Goal: Task Accomplishment & Management: Complete application form

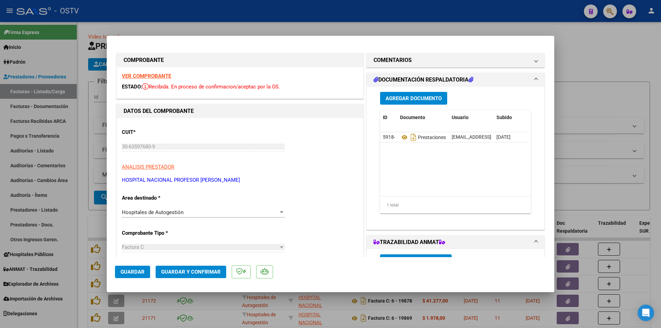
scroll to position [69, 0]
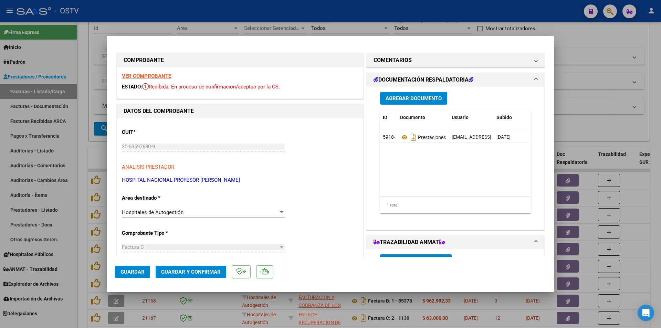
click at [133, 273] on span "Guardar" at bounding box center [132, 272] width 24 height 6
click at [133, 269] on span "Guardar" at bounding box center [132, 272] width 24 height 6
click at [83, 156] on div at bounding box center [330, 164] width 661 height 328
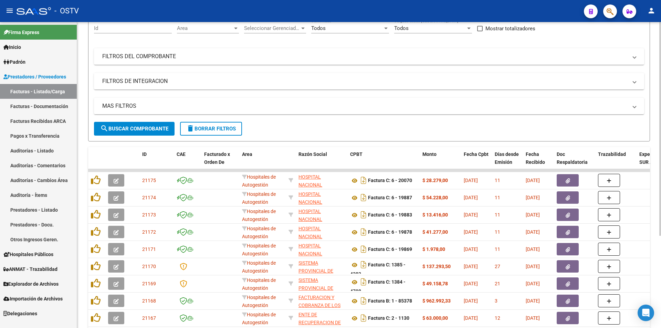
click at [135, 126] on span "search Buscar Comprobante" at bounding box center [134, 129] width 68 height 6
click at [139, 129] on span "search Buscar Comprobante" at bounding box center [134, 129] width 68 height 6
click at [130, 129] on span "search Buscar Comprobante" at bounding box center [134, 129] width 68 height 6
click at [125, 122] on button "search Buscar Comprobante" at bounding box center [134, 129] width 81 height 14
click at [137, 126] on span "search Buscar Comprobante" at bounding box center [134, 129] width 68 height 6
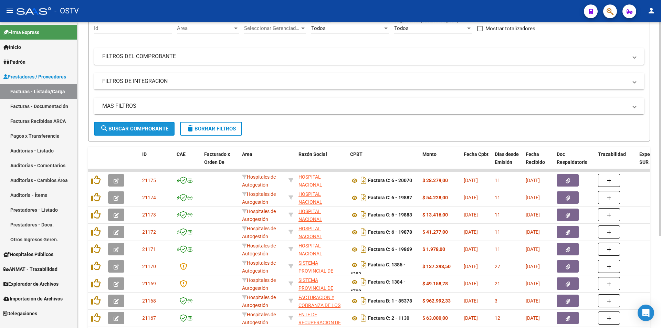
click at [137, 129] on span "search Buscar Comprobante" at bounding box center [134, 129] width 68 height 6
click at [141, 131] on span "search Buscar Comprobante" at bounding box center [134, 129] width 68 height 6
click at [138, 128] on span "search Buscar Comprobante" at bounding box center [134, 129] width 68 height 6
click at [130, 126] on span "search Buscar Comprobante" at bounding box center [134, 129] width 68 height 6
click at [49, 134] on link "Pagos x Transferencia" at bounding box center [38, 135] width 77 height 15
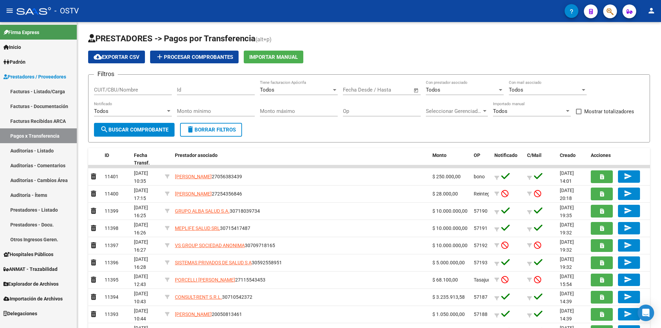
click at [26, 89] on link "Facturas - Listado/Carga" at bounding box center [38, 91] width 77 height 15
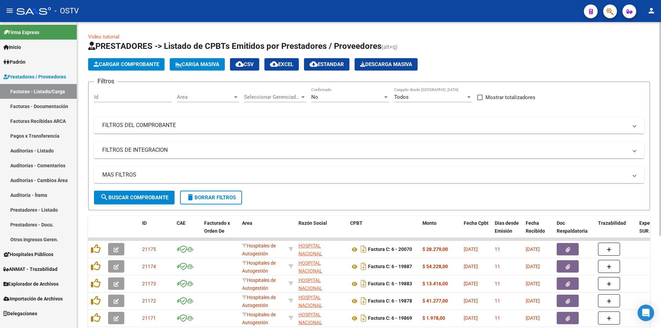
click at [337, 96] on div "No" at bounding box center [347, 97] width 72 height 6
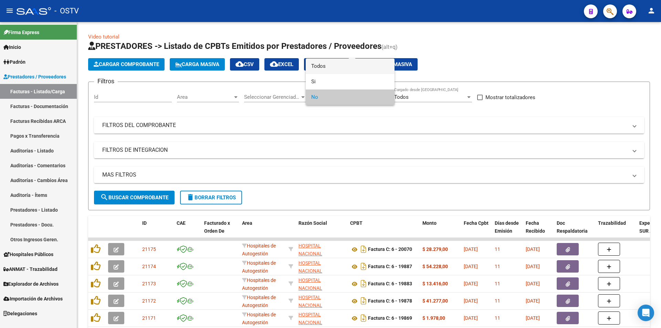
click at [338, 65] on span "Todos" at bounding box center [350, 65] width 78 height 15
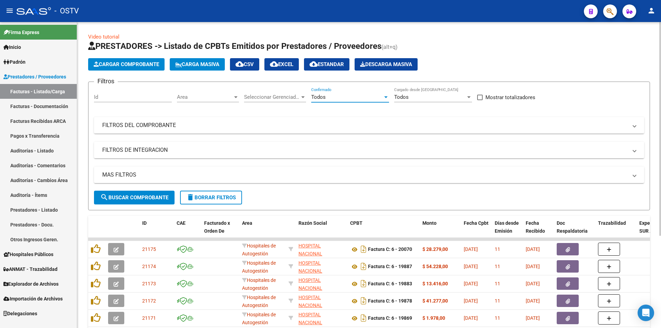
click at [135, 196] on span "search Buscar Comprobante" at bounding box center [134, 197] width 68 height 6
click at [140, 194] on button "search Buscar Comprobante" at bounding box center [134, 198] width 81 height 14
click at [133, 198] on span "search Buscar Comprobante" at bounding box center [134, 197] width 68 height 6
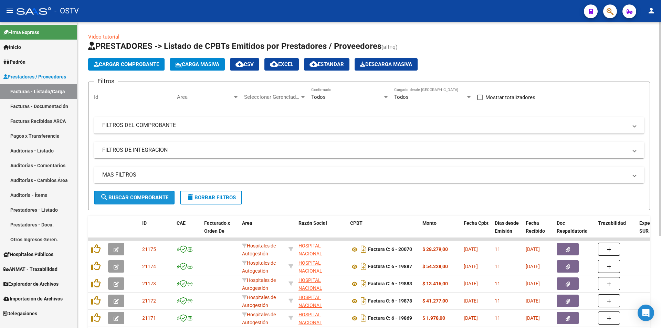
click at [136, 202] on button "search Buscar Comprobante" at bounding box center [134, 198] width 81 height 14
click at [138, 199] on span "search Buscar Comprobante" at bounding box center [134, 197] width 68 height 6
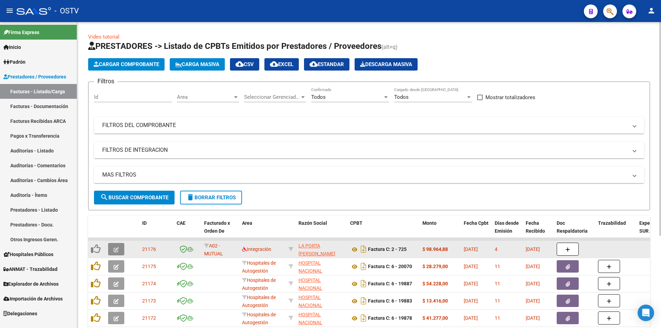
click at [120, 250] on button "button" at bounding box center [116, 249] width 16 height 12
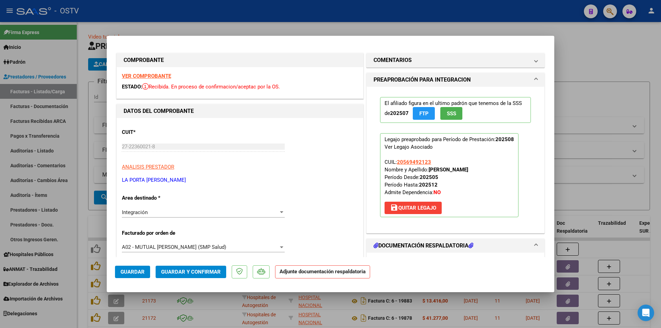
click at [84, 107] on div at bounding box center [330, 164] width 661 height 328
type input "$ 0,00"
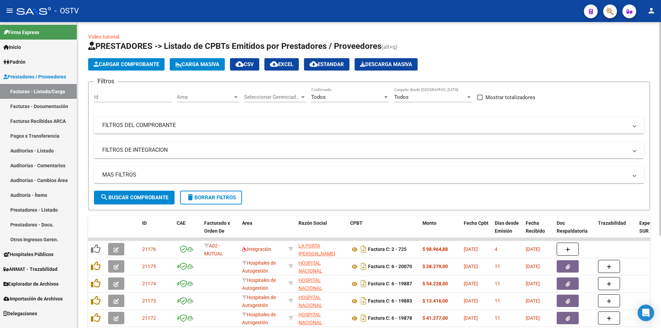
click at [142, 195] on span "search Buscar Comprobante" at bounding box center [134, 197] width 68 height 6
click at [139, 195] on span "search Buscar Comprobante" at bounding box center [134, 197] width 68 height 6
click at [134, 194] on span "search Buscar Comprobante" at bounding box center [134, 197] width 68 height 6
click at [135, 193] on button "search Buscar Comprobante" at bounding box center [134, 198] width 81 height 14
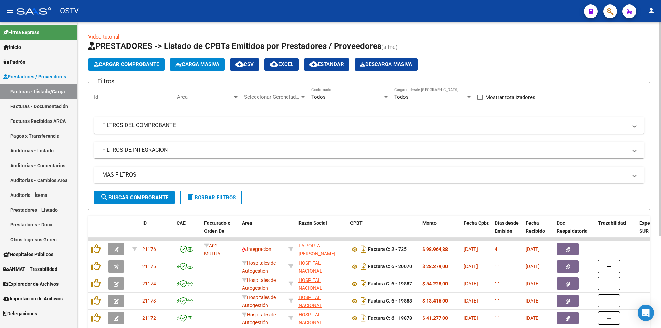
click at [137, 194] on span "search Buscar Comprobante" at bounding box center [134, 197] width 68 height 6
click at [145, 194] on span "search Buscar Comprobante" at bounding box center [134, 197] width 68 height 6
click at [138, 196] on span "search Buscar Comprobante" at bounding box center [134, 197] width 68 height 6
click at [134, 198] on span "search Buscar Comprobante" at bounding box center [134, 197] width 68 height 6
click at [136, 196] on span "search Buscar Comprobante" at bounding box center [134, 197] width 68 height 6
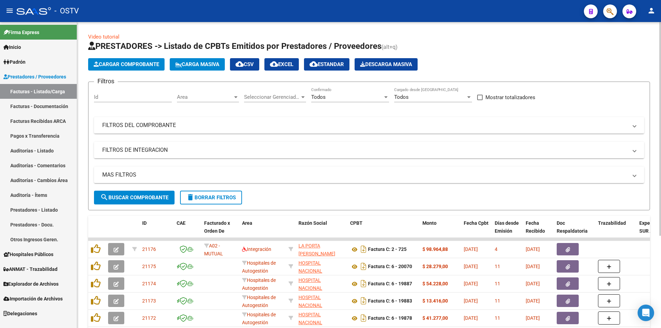
click at [135, 197] on span "search Buscar Comprobante" at bounding box center [134, 197] width 68 height 6
click at [132, 199] on span "search Buscar Comprobante" at bounding box center [134, 197] width 68 height 6
click at [140, 195] on span "search Buscar Comprobante" at bounding box center [134, 197] width 68 height 6
click at [133, 196] on span "search Buscar Comprobante" at bounding box center [134, 197] width 68 height 6
click at [134, 192] on button "search Buscar Comprobante" at bounding box center [134, 198] width 81 height 14
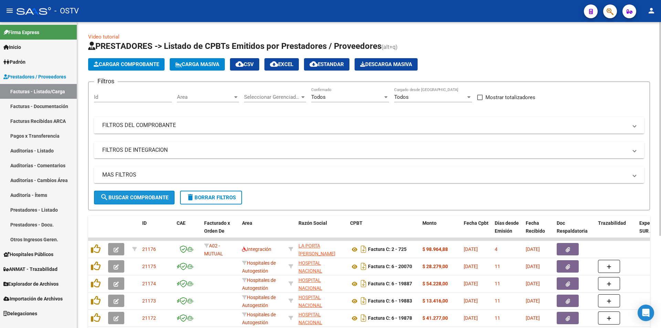
click at [137, 199] on span "search Buscar Comprobante" at bounding box center [134, 197] width 68 height 6
click at [138, 193] on button "search Buscar Comprobante" at bounding box center [134, 198] width 81 height 14
click at [133, 193] on button "search Buscar Comprobante" at bounding box center [134, 198] width 81 height 14
click at [137, 194] on span "search Buscar Comprobante" at bounding box center [134, 197] width 68 height 6
click at [137, 195] on span "search Buscar Comprobante" at bounding box center [134, 197] width 68 height 6
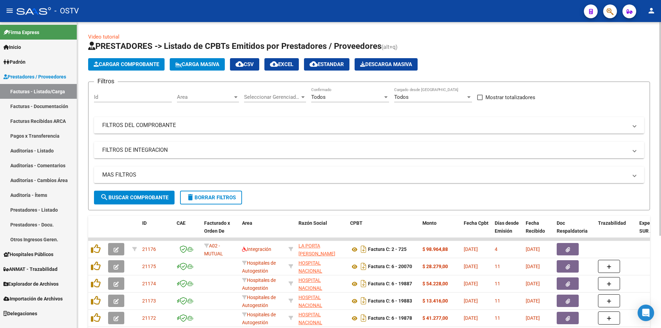
scroll to position [132, 0]
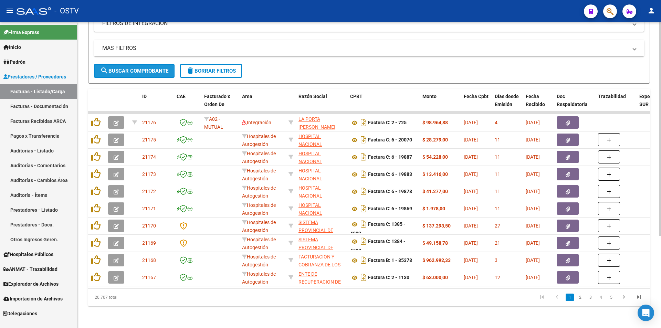
click at [136, 68] on span "search Buscar Comprobante" at bounding box center [134, 71] width 68 height 6
click at [137, 68] on span "search Buscar Comprobante" at bounding box center [134, 71] width 68 height 6
click at [135, 68] on span "search Buscar Comprobante" at bounding box center [134, 71] width 68 height 6
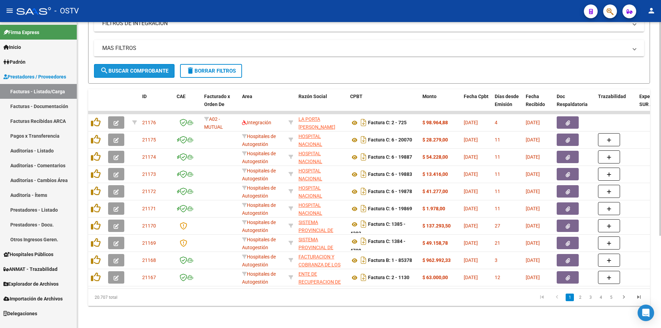
click at [136, 68] on span "search Buscar Comprobante" at bounding box center [134, 71] width 68 height 6
click at [133, 68] on span "search Buscar Comprobante" at bounding box center [134, 71] width 68 height 6
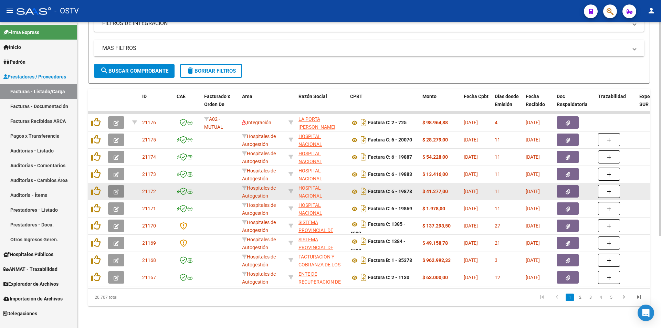
click at [109, 190] on button "button" at bounding box center [116, 191] width 16 height 12
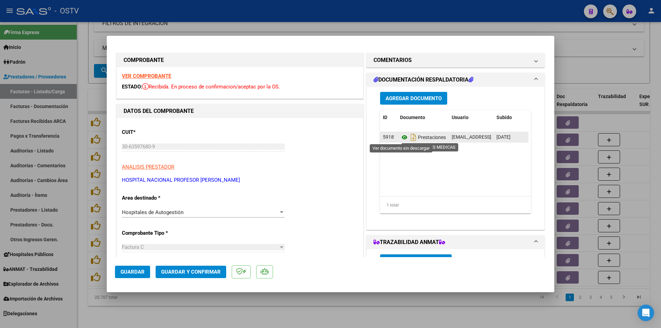
click at [400, 139] on icon at bounding box center [404, 137] width 9 height 8
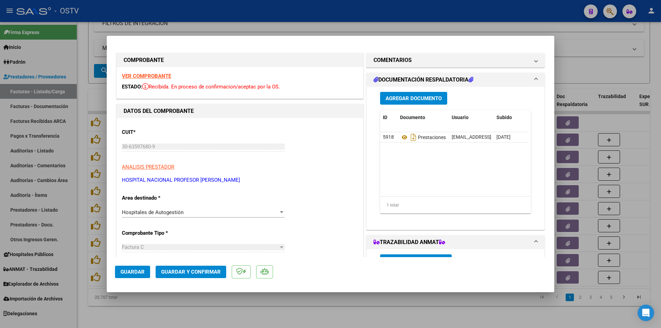
click at [82, 84] on div at bounding box center [330, 164] width 661 height 328
type input "$ 0,00"
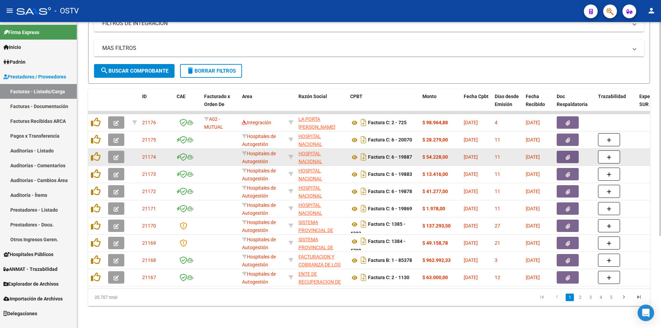
click at [115, 155] on button "button" at bounding box center [116, 157] width 16 height 12
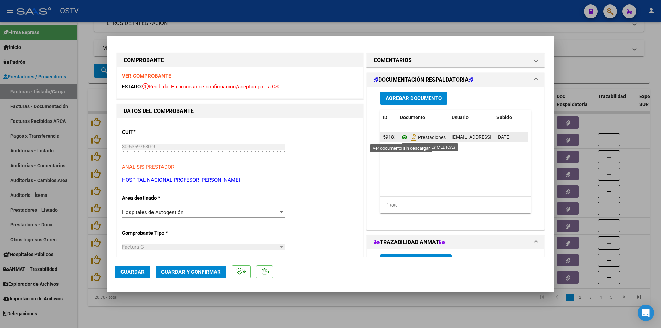
click at [400, 135] on icon at bounding box center [404, 137] width 9 height 8
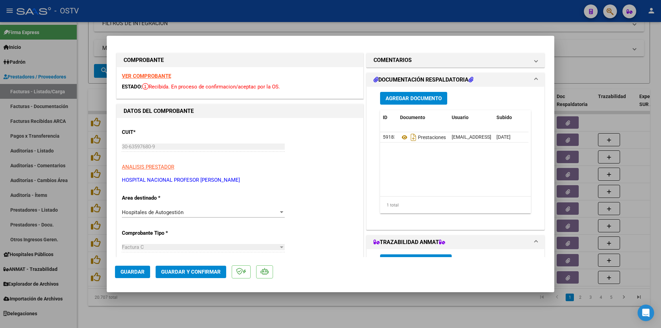
click at [82, 91] on div at bounding box center [330, 164] width 661 height 328
type input "$ 0,00"
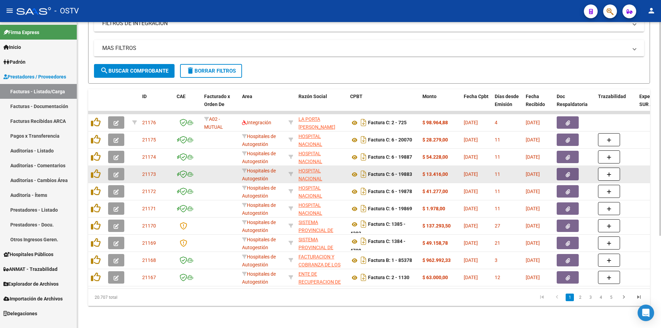
click at [122, 168] on button "button" at bounding box center [116, 174] width 16 height 12
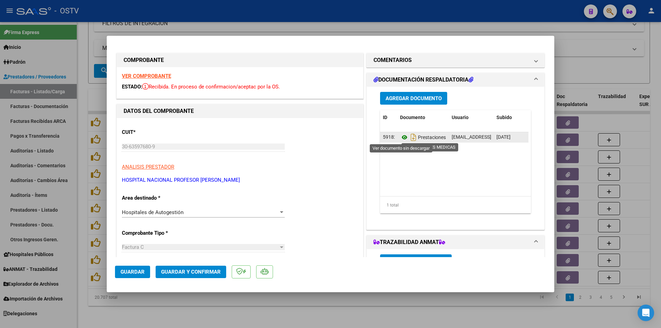
click at [401, 137] on icon at bounding box center [404, 137] width 9 height 8
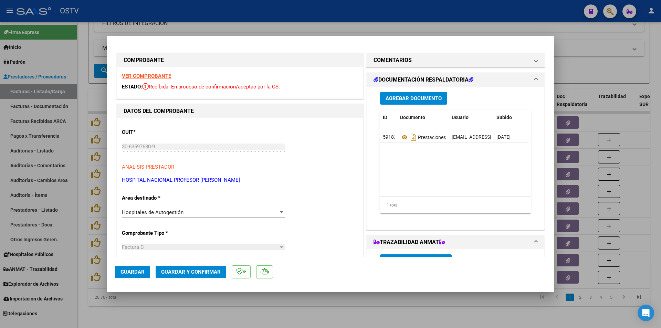
click at [82, 63] on div at bounding box center [330, 164] width 661 height 328
type input "$ 0,00"
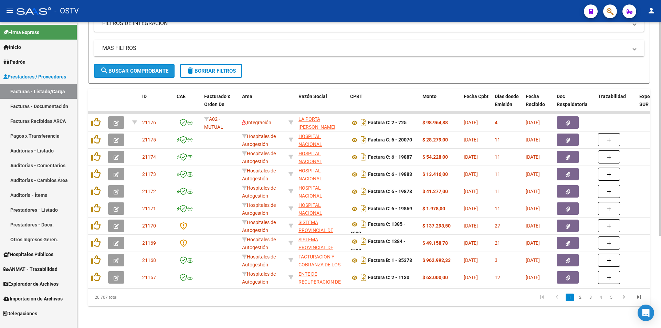
click at [138, 68] on span "search Buscar Comprobante" at bounding box center [134, 71] width 68 height 6
click at [135, 68] on span "search Buscar Comprobante" at bounding box center [134, 71] width 68 height 6
click at [138, 68] on span "search Buscar Comprobante" at bounding box center [134, 71] width 68 height 6
click at [133, 68] on span "search Buscar Comprobante" at bounding box center [134, 71] width 68 height 6
click at [137, 68] on span "search Buscar Comprobante" at bounding box center [134, 71] width 68 height 6
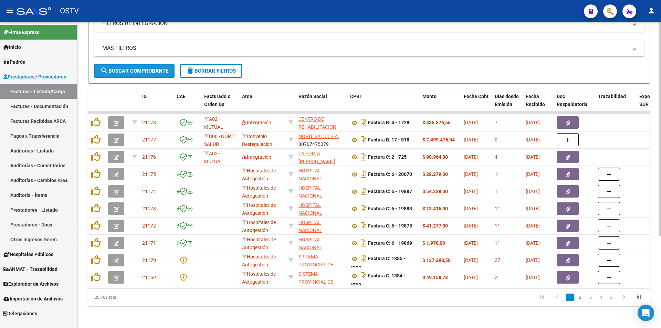
click at [138, 68] on span "search Buscar Comprobante" at bounding box center [134, 71] width 68 height 6
click at [137, 68] on span "search Buscar Comprobante" at bounding box center [134, 71] width 68 height 6
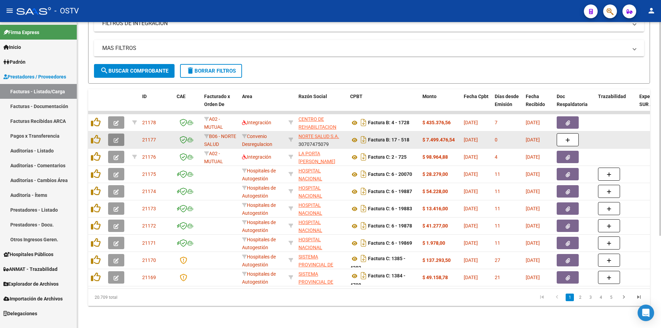
click at [116, 138] on icon "button" at bounding box center [116, 140] width 5 height 5
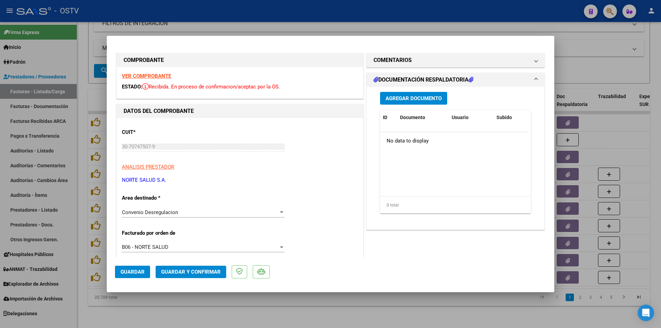
click at [81, 130] on div at bounding box center [330, 164] width 661 height 328
type input "$ 0,00"
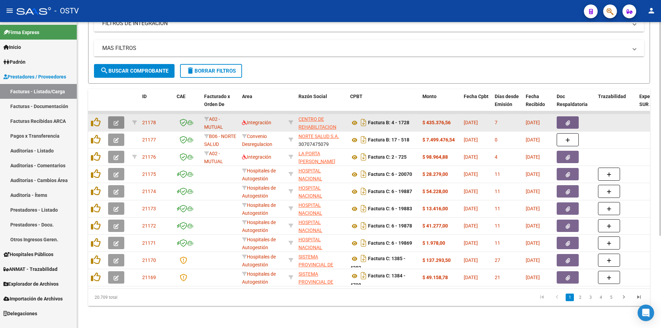
click at [117, 120] on icon "button" at bounding box center [116, 122] width 5 height 5
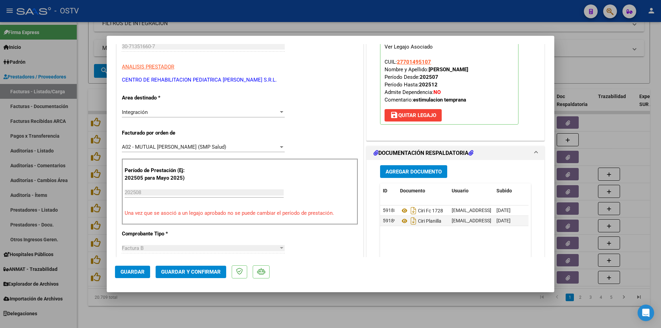
scroll to position [138, 0]
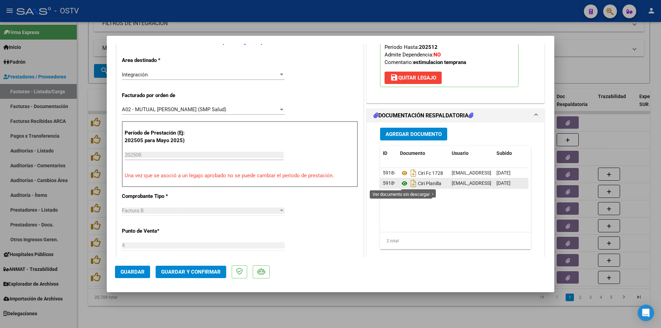
click at [400, 184] on icon at bounding box center [404, 183] width 9 height 8
click at [82, 139] on div at bounding box center [330, 164] width 661 height 328
type input "$ 0,00"
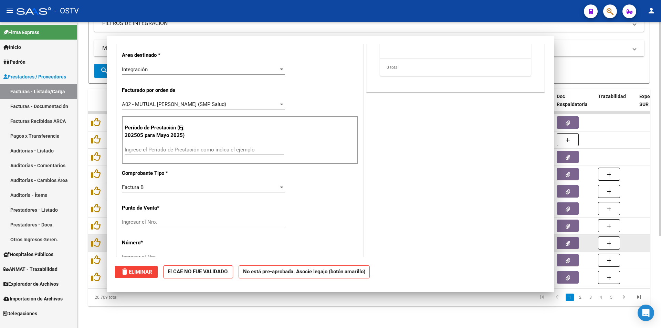
scroll to position [0, 0]
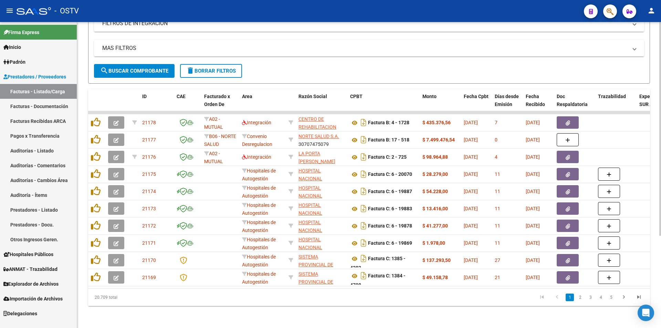
click at [142, 68] on span "search Buscar Comprobante" at bounding box center [134, 71] width 68 height 6
click at [138, 68] on span "search Buscar Comprobante" at bounding box center [134, 71] width 68 height 6
click at [140, 64] on button "search Buscar Comprobante" at bounding box center [134, 71] width 81 height 14
click at [141, 64] on button "search Buscar Comprobante" at bounding box center [134, 71] width 81 height 14
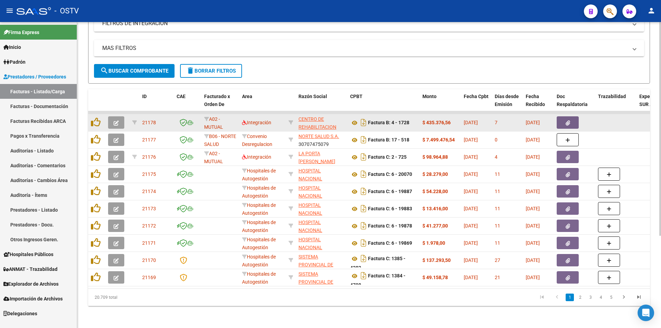
click at [117, 120] on icon "button" at bounding box center [116, 122] width 5 height 5
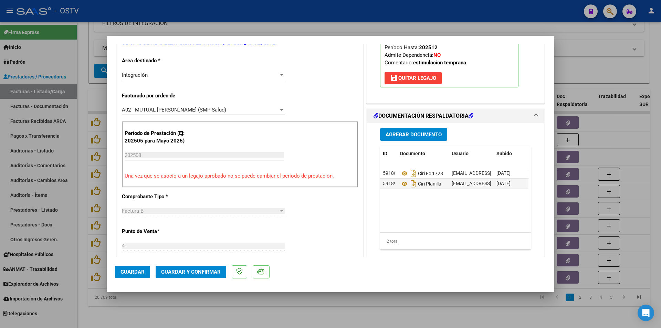
scroll to position [138, 0]
click at [86, 131] on div at bounding box center [330, 164] width 661 height 328
type input "$ 0,00"
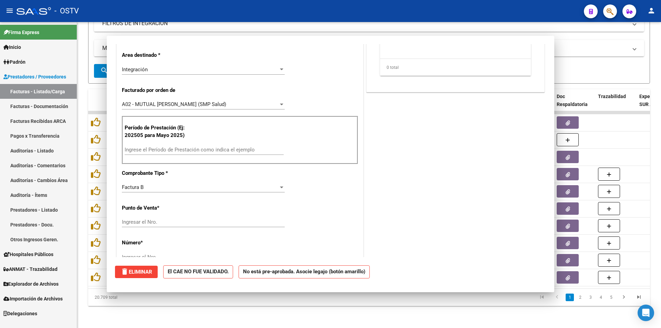
scroll to position [0, 0]
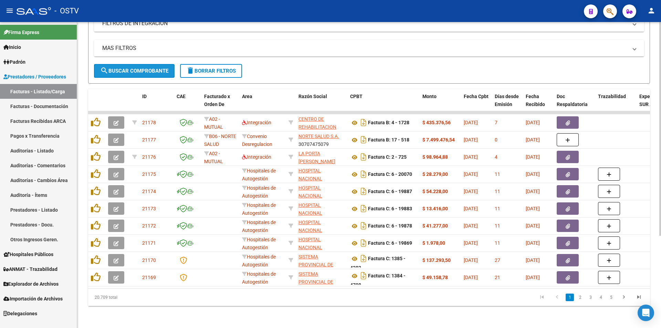
click at [139, 68] on span "search Buscar Comprobante" at bounding box center [134, 71] width 68 height 6
click at [57, 140] on link "Pagos x Transferencia" at bounding box center [38, 135] width 77 height 15
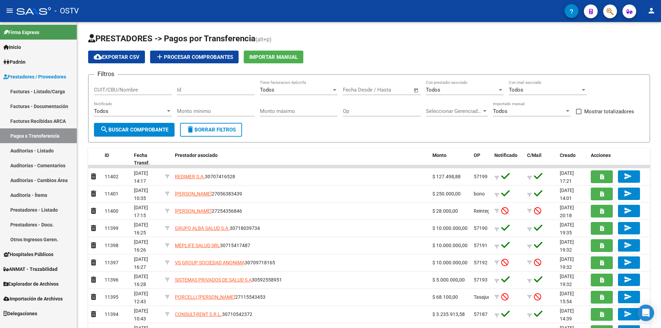
click at [49, 88] on link "Facturas - Listado/Carga" at bounding box center [38, 91] width 77 height 15
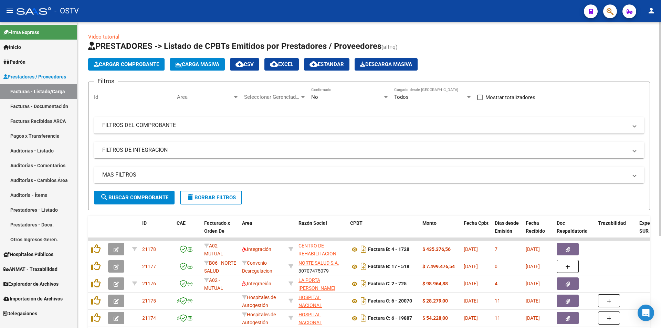
click at [344, 96] on div "No" at bounding box center [347, 97] width 72 height 6
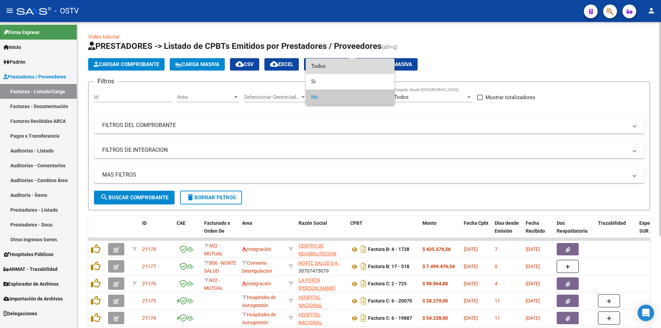
drag, startPoint x: 340, startPoint y: 70, endPoint x: 288, endPoint y: 89, distance: 55.1
click at [338, 71] on span "Todos" at bounding box center [350, 65] width 78 height 15
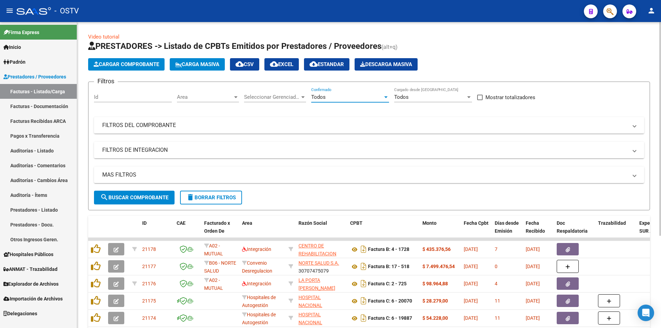
click at [140, 195] on span "search Buscar Comprobante" at bounding box center [134, 197] width 68 height 6
click at [137, 197] on span "search Buscar Comprobante" at bounding box center [134, 197] width 68 height 6
click at [137, 194] on span "search Buscar Comprobante" at bounding box center [134, 197] width 68 height 6
click at [137, 195] on span "search Buscar Comprobante" at bounding box center [134, 197] width 68 height 6
click at [137, 196] on span "search Buscar Comprobante" at bounding box center [134, 197] width 68 height 6
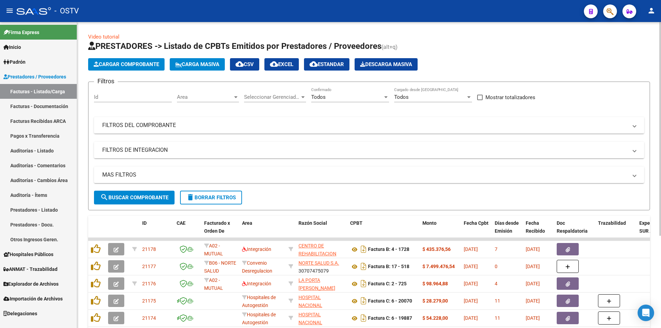
click at [138, 200] on span "search Buscar Comprobante" at bounding box center [134, 197] width 68 height 6
click at [139, 199] on span "search Buscar Comprobante" at bounding box center [134, 197] width 68 height 6
click at [140, 195] on span "search Buscar Comprobante" at bounding box center [134, 197] width 68 height 6
click at [138, 197] on span "search Buscar Comprobante" at bounding box center [134, 197] width 68 height 6
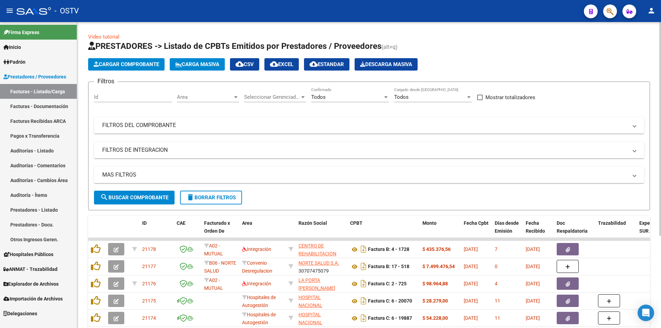
click at [145, 201] on button "search Buscar Comprobante" at bounding box center [134, 198] width 81 height 14
click at [141, 193] on button "search Buscar Comprobante" at bounding box center [134, 198] width 81 height 14
click at [140, 194] on span "search Buscar Comprobante" at bounding box center [134, 197] width 68 height 6
click at [136, 195] on span "search Buscar Comprobante" at bounding box center [134, 197] width 68 height 6
click at [138, 194] on span "search Buscar Comprobante" at bounding box center [134, 197] width 68 height 6
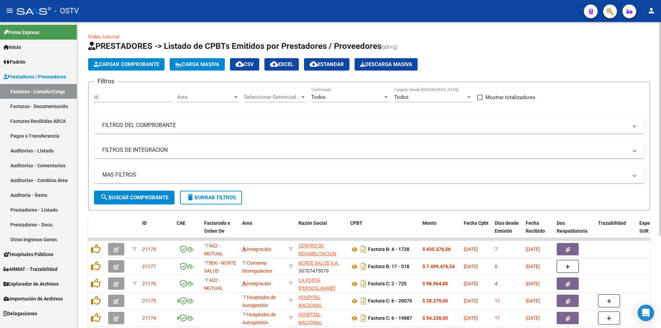
click at [143, 196] on span "search Buscar Comprobante" at bounding box center [134, 197] width 68 height 6
drag, startPoint x: 142, startPoint y: 193, endPoint x: 140, endPoint y: 185, distance: 7.7
click at [141, 193] on button "search Buscar Comprobante" at bounding box center [134, 198] width 81 height 14
click at [136, 195] on span "search Buscar Comprobante" at bounding box center [134, 197] width 68 height 6
click at [136, 196] on span "search Buscar Comprobante" at bounding box center [134, 197] width 68 height 6
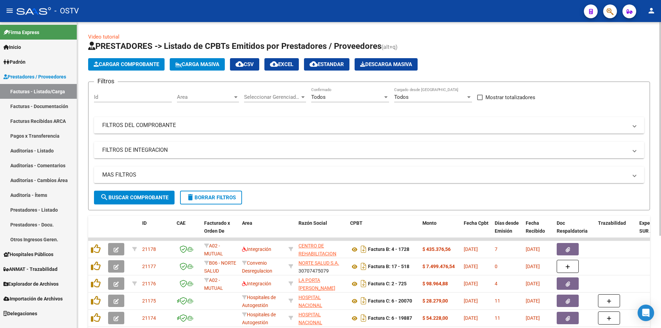
click at [136, 196] on span "search Buscar Comprobante" at bounding box center [134, 197] width 68 height 6
click at [138, 198] on span "search Buscar Comprobante" at bounding box center [134, 197] width 68 height 6
click at [139, 196] on span "search Buscar Comprobante" at bounding box center [134, 197] width 68 height 6
click at [140, 197] on span "search Buscar Comprobante" at bounding box center [134, 197] width 68 height 6
click at [135, 199] on span "search Buscar Comprobante" at bounding box center [134, 197] width 68 height 6
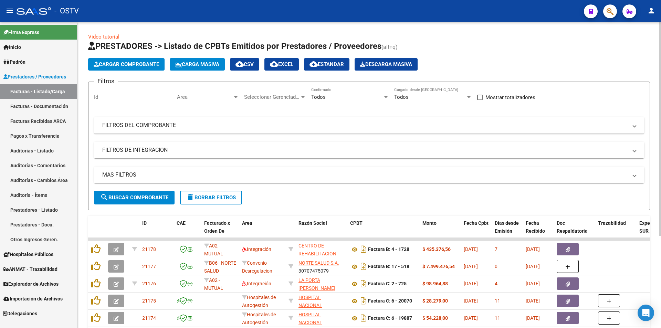
click at [139, 195] on span "search Buscar Comprobante" at bounding box center [134, 197] width 68 height 6
click at [125, 199] on span "search Buscar Comprobante" at bounding box center [134, 197] width 68 height 6
click at [134, 197] on span "search Buscar Comprobante" at bounding box center [134, 197] width 68 height 6
click at [138, 198] on span "search Buscar Comprobante" at bounding box center [134, 197] width 68 height 6
click at [133, 198] on span "search Buscar Comprobante" at bounding box center [134, 197] width 68 height 6
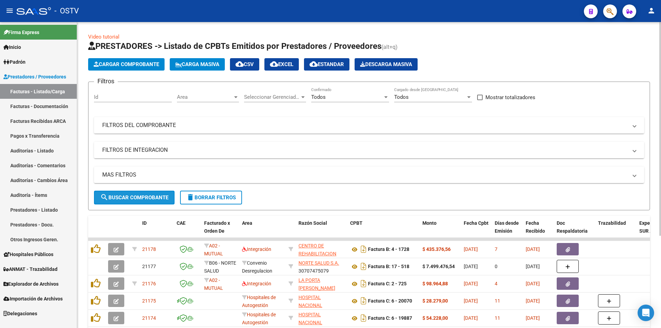
click at [136, 196] on span "search Buscar Comprobante" at bounding box center [134, 197] width 68 height 6
click at [137, 198] on span "search Buscar Comprobante" at bounding box center [134, 197] width 68 height 6
click at [135, 198] on span "search Buscar Comprobante" at bounding box center [134, 197] width 68 height 6
click at [138, 199] on span "search Buscar Comprobante" at bounding box center [134, 197] width 68 height 6
drag, startPoint x: 137, startPoint y: 195, endPoint x: 141, endPoint y: 197, distance: 4.7
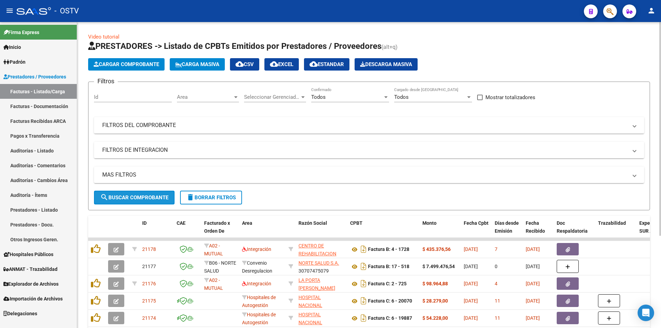
click at [137, 196] on span "search Buscar Comprobante" at bounding box center [134, 197] width 68 height 6
click at [136, 195] on span "search Buscar Comprobante" at bounding box center [134, 197] width 68 height 6
click at [134, 198] on span "search Buscar Comprobante" at bounding box center [134, 197] width 68 height 6
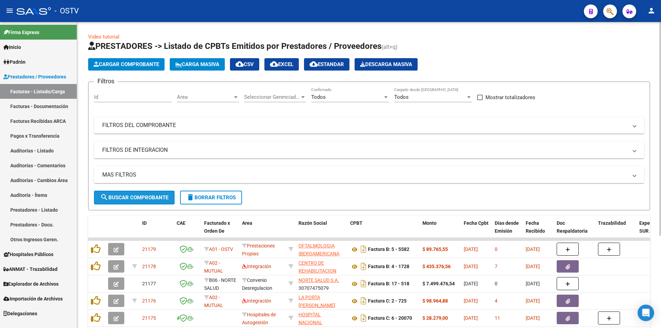
click at [135, 195] on span "search Buscar Comprobante" at bounding box center [134, 197] width 68 height 6
click at [139, 193] on button "search Buscar Comprobante" at bounding box center [134, 198] width 81 height 14
click at [135, 193] on button "search Buscar Comprobante" at bounding box center [134, 198] width 81 height 14
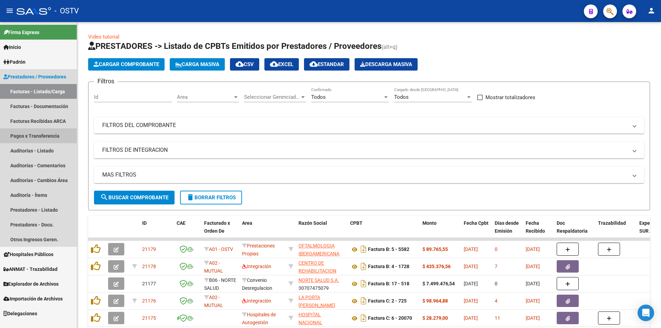
click at [16, 131] on link "Pagos x Transferencia" at bounding box center [38, 135] width 77 height 15
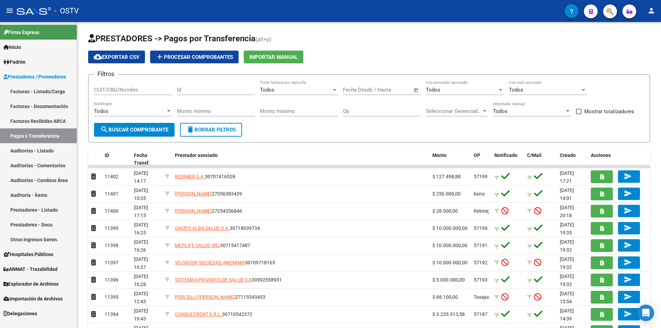
click at [32, 91] on link "Facturas - Listado/Carga" at bounding box center [38, 91] width 77 height 15
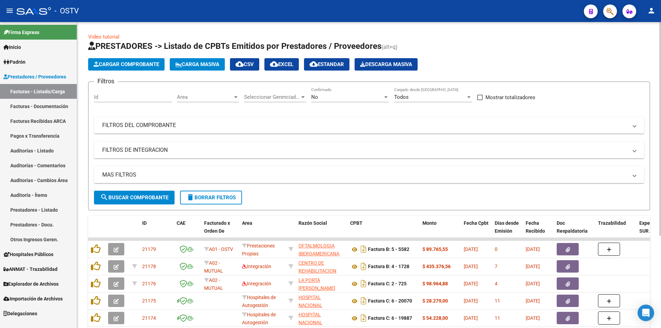
click at [320, 95] on div "No" at bounding box center [347, 97] width 72 height 6
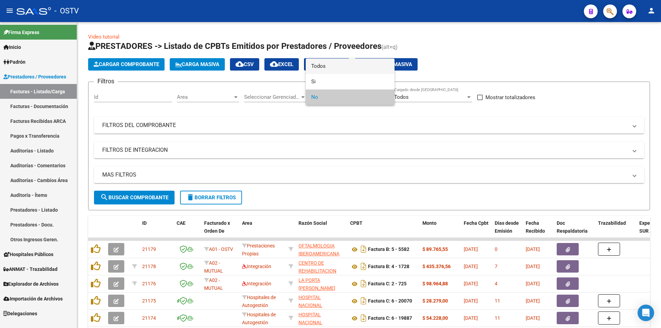
click at [317, 69] on span "Todos" at bounding box center [350, 65] width 78 height 15
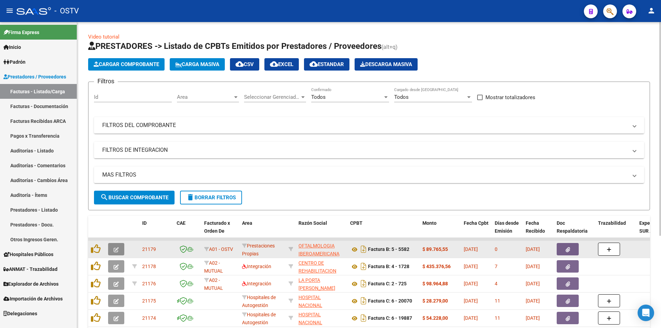
click at [121, 252] on button "button" at bounding box center [116, 249] width 16 height 12
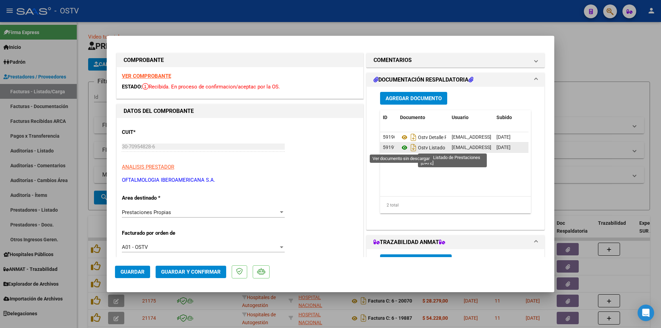
click at [403, 149] on icon at bounding box center [404, 147] width 9 height 8
click at [86, 83] on div at bounding box center [330, 164] width 661 height 328
type input "$ 0,00"
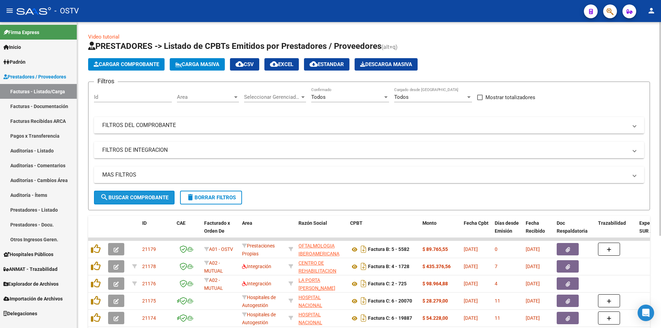
click at [136, 199] on span "search Buscar Comprobante" at bounding box center [134, 197] width 68 height 6
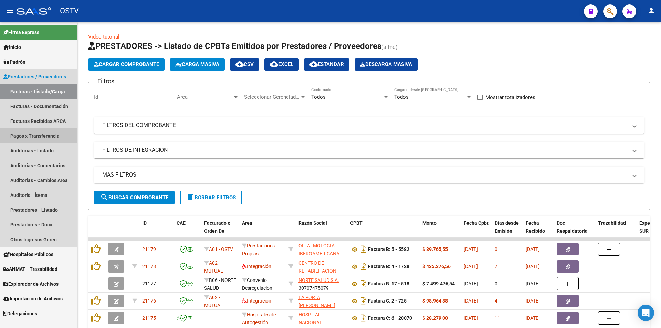
click at [38, 138] on link "Pagos x Transferencia" at bounding box center [38, 135] width 77 height 15
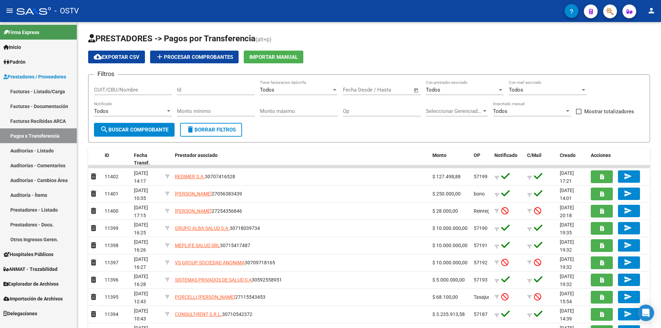
click at [35, 92] on link "Facturas - Listado/Carga" at bounding box center [38, 91] width 77 height 15
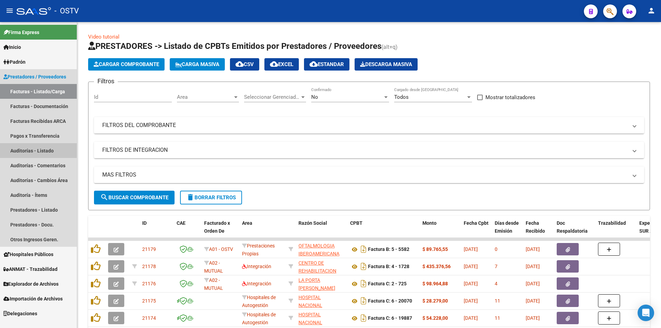
click at [43, 150] on link "Auditorías - Listado" at bounding box center [38, 150] width 77 height 15
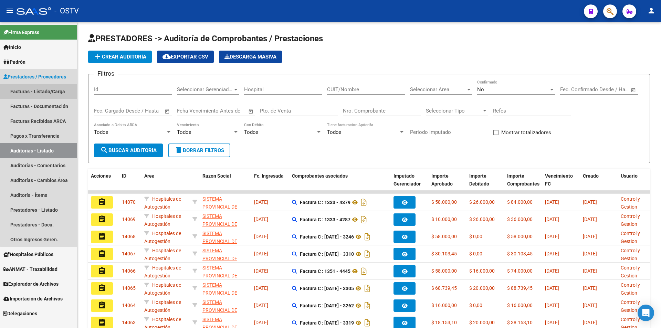
click at [41, 87] on link "Facturas - Listado/Carga" at bounding box center [38, 91] width 77 height 15
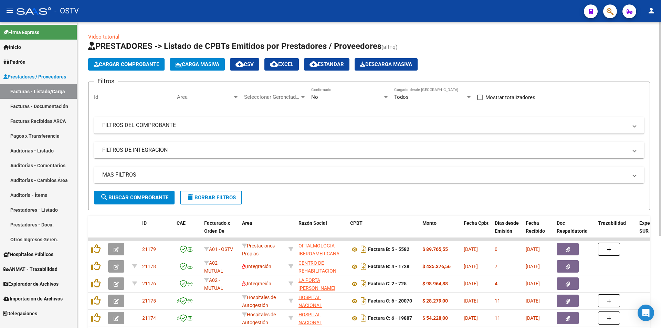
click at [349, 99] on div "No" at bounding box center [347, 97] width 72 height 6
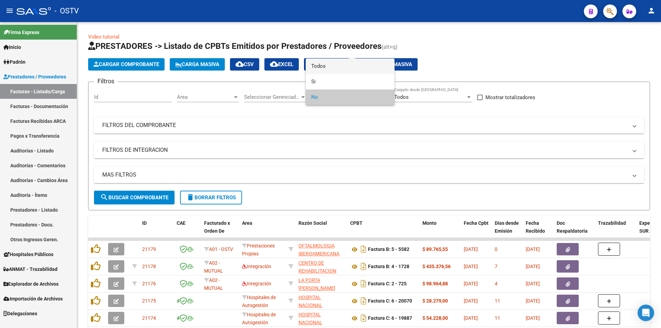
click at [345, 65] on span "Todos" at bounding box center [350, 65] width 78 height 15
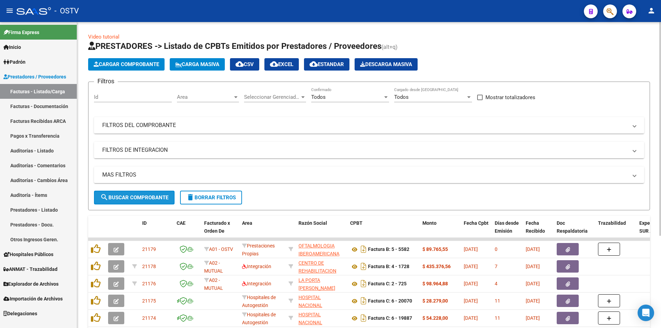
click at [137, 198] on span "search Buscar Comprobante" at bounding box center [134, 197] width 68 height 6
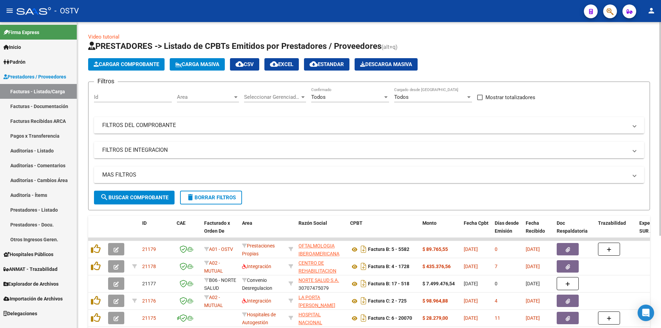
click at [143, 194] on span "search Buscar Comprobante" at bounding box center [134, 197] width 68 height 6
click at [137, 195] on span "search Buscar Comprobante" at bounding box center [134, 197] width 68 height 6
click at [138, 198] on span "search Buscar Comprobante" at bounding box center [134, 197] width 68 height 6
click at [137, 198] on span "search Buscar Comprobante" at bounding box center [134, 197] width 68 height 6
click at [137, 194] on button "search Buscar Comprobante" at bounding box center [134, 198] width 81 height 14
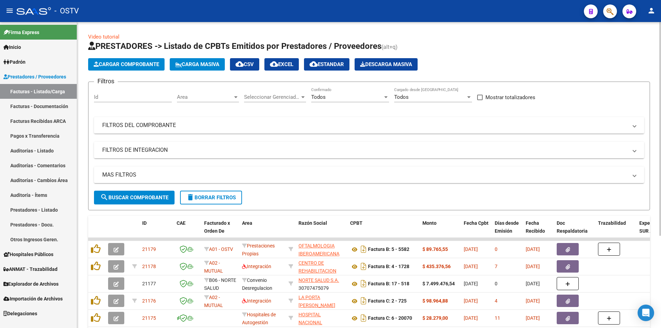
click at [136, 194] on button "search Buscar Comprobante" at bounding box center [134, 198] width 81 height 14
click at [133, 195] on span "search Buscar Comprobante" at bounding box center [134, 197] width 68 height 6
click at [141, 198] on span "search Buscar Comprobante" at bounding box center [134, 197] width 68 height 6
click at [136, 195] on span "search Buscar Comprobante" at bounding box center [134, 197] width 68 height 6
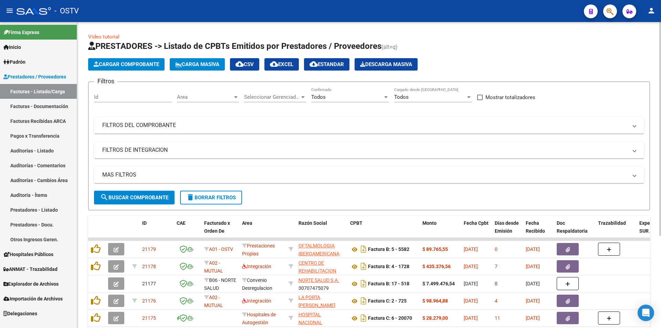
click at [136, 195] on span "search Buscar Comprobante" at bounding box center [134, 197] width 68 height 6
click at [139, 196] on span "search Buscar Comprobante" at bounding box center [134, 197] width 68 height 6
click at [140, 191] on button "search Buscar Comprobante" at bounding box center [134, 198] width 81 height 14
click at [128, 199] on span "search Buscar Comprobante" at bounding box center [134, 197] width 68 height 6
click at [139, 200] on span "search Buscar Comprobante" at bounding box center [134, 197] width 68 height 6
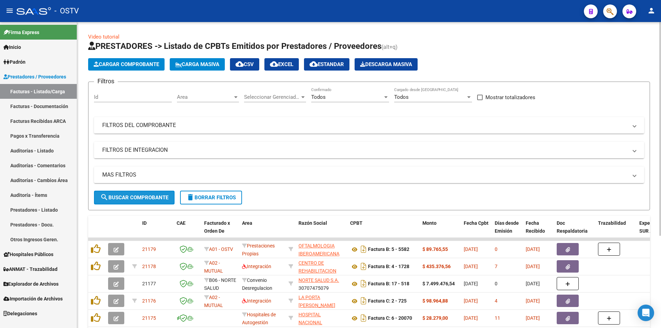
click at [134, 196] on span "search Buscar Comprobante" at bounding box center [134, 197] width 68 height 6
click at [136, 197] on span "search Buscar Comprobante" at bounding box center [134, 197] width 68 height 6
click at [132, 197] on span "search Buscar Comprobante" at bounding box center [134, 197] width 68 height 6
click at [136, 196] on span "search Buscar Comprobante" at bounding box center [134, 197] width 68 height 6
click at [130, 199] on span "search Buscar Comprobante" at bounding box center [134, 197] width 68 height 6
